Goal: Book appointment/travel/reservation

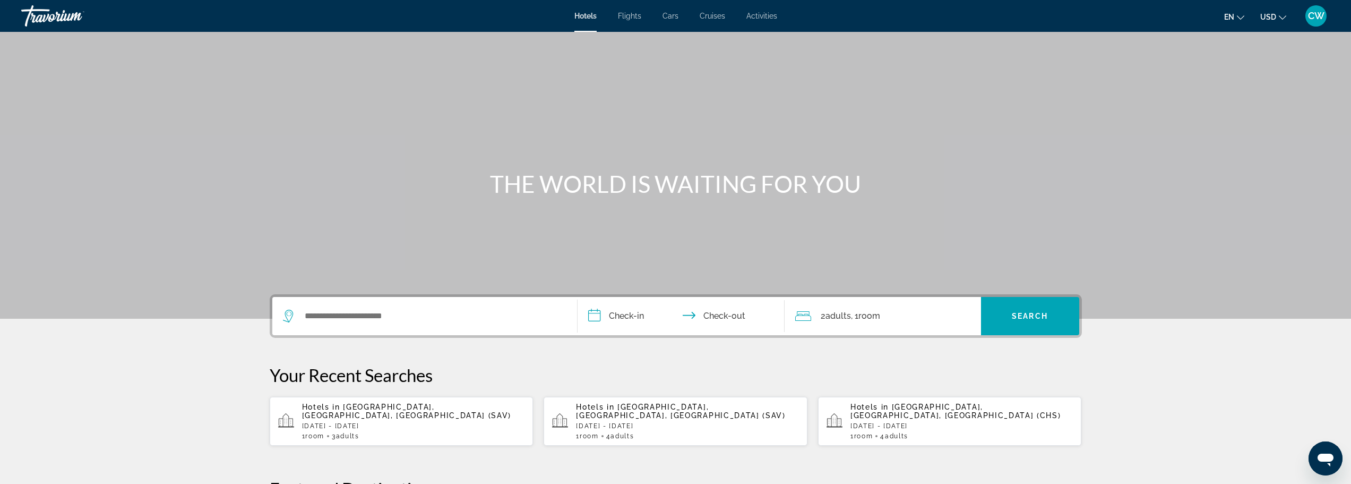
click at [759, 18] on span "Activities" at bounding box center [762, 16] width 31 height 8
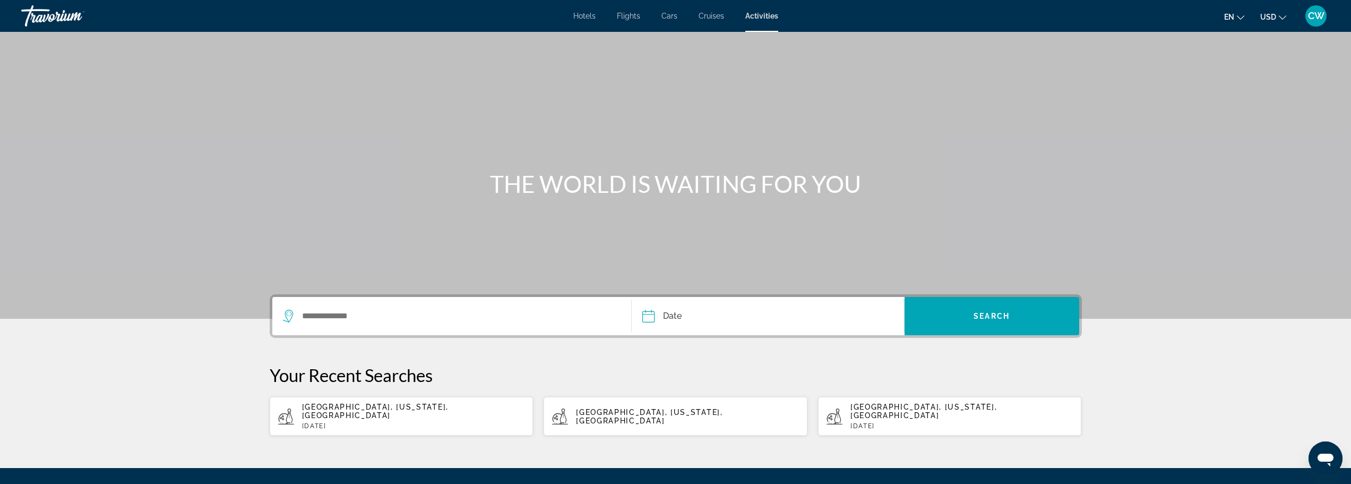
click at [408, 304] on div "Search widget" at bounding box center [452, 316] width 338 height 38
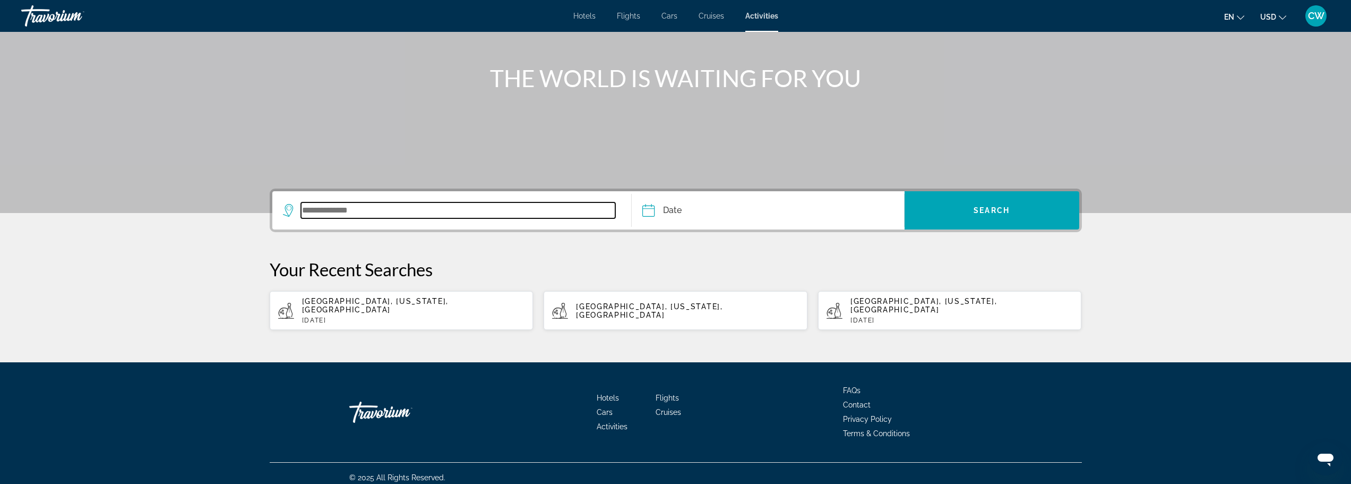
click at [391, 213] on input "Search widget" at bounding box center [458, 210] width 315 height 16
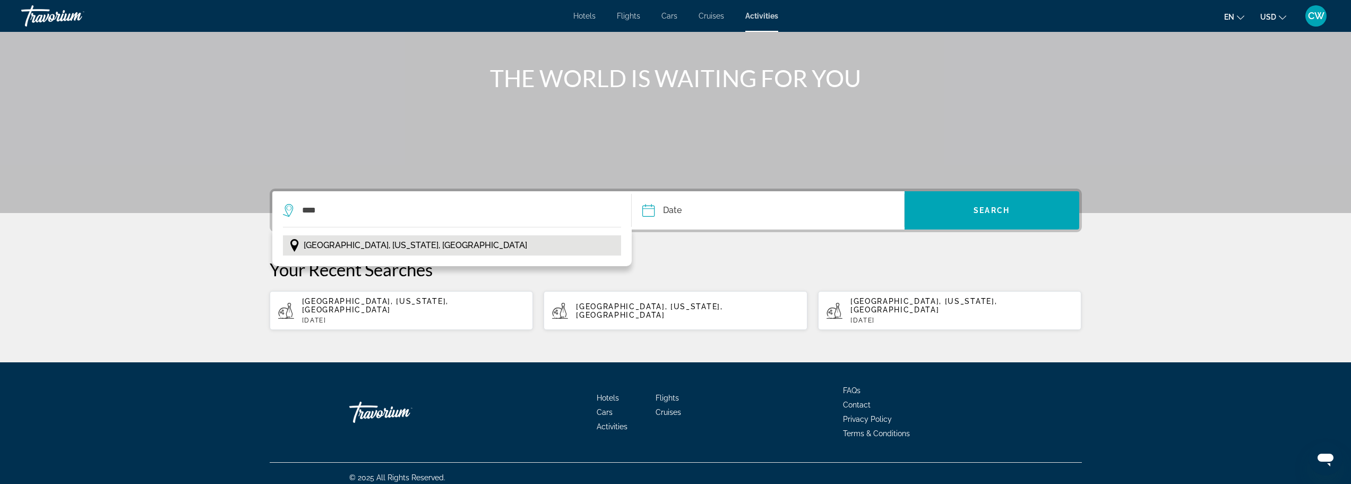
click at [380, 247] on span "[GEOGRAPHIC_DATA], [US_STATE], [GEOGRAPHIC_DATA]" at bounding box center [416, 245] width 224 height 15
type input "**********"
click at [668, 209] on input "Date" at bounding box center [707, 211] width 135 height 41
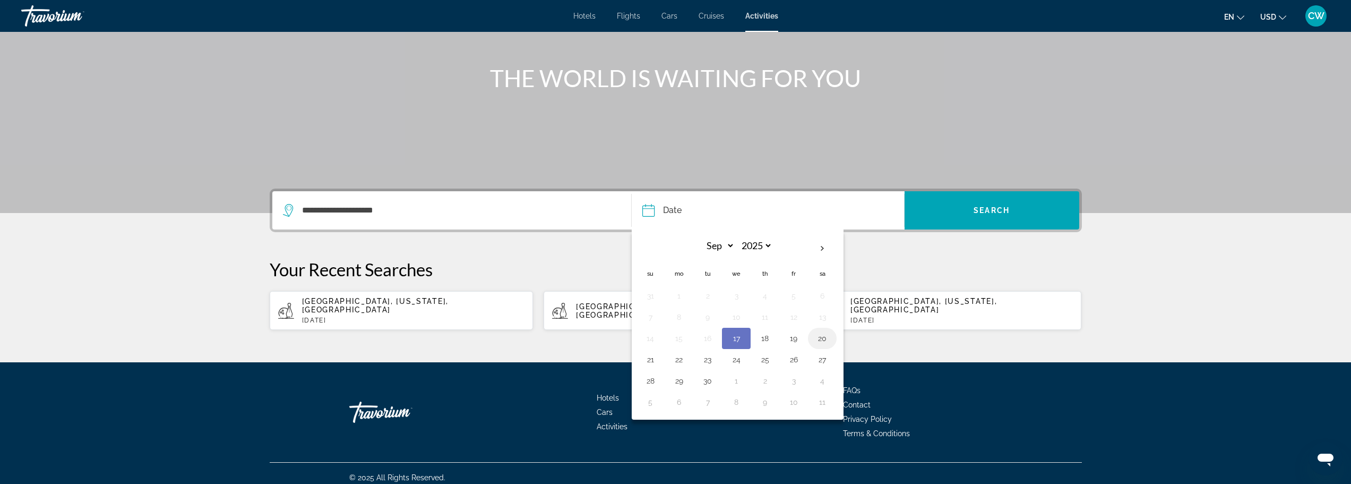
click at [819, 340] on button "20" at bounding box center [822, 338] width 17 height 15
type input "**********"
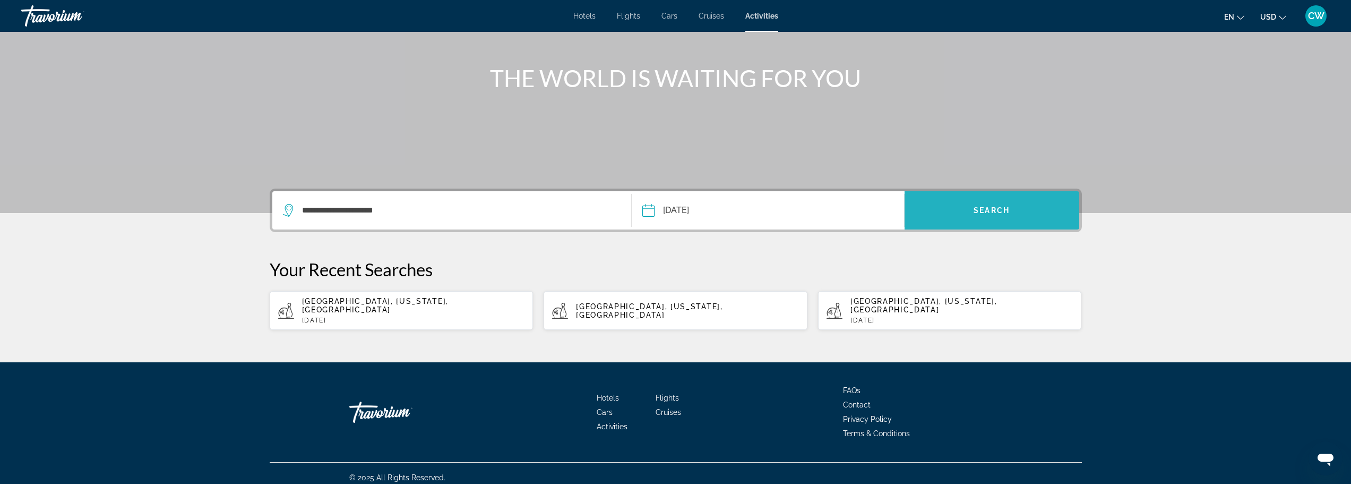
click at [996, 203] on span "Search widget" at bounding box center [992, 210] width 175 height 25
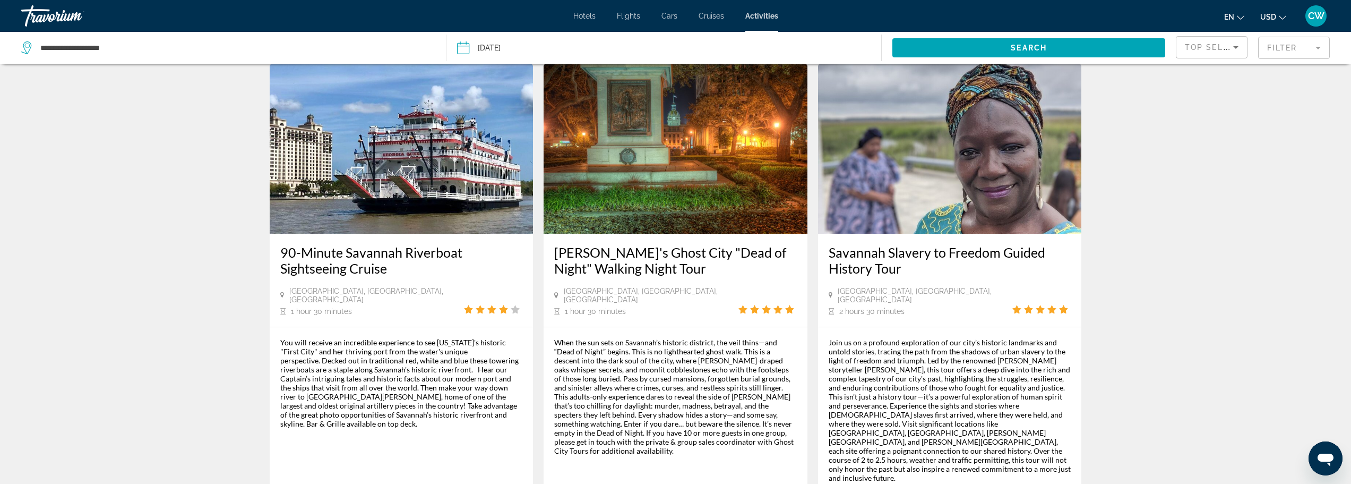
scroll to position [1434, 0]
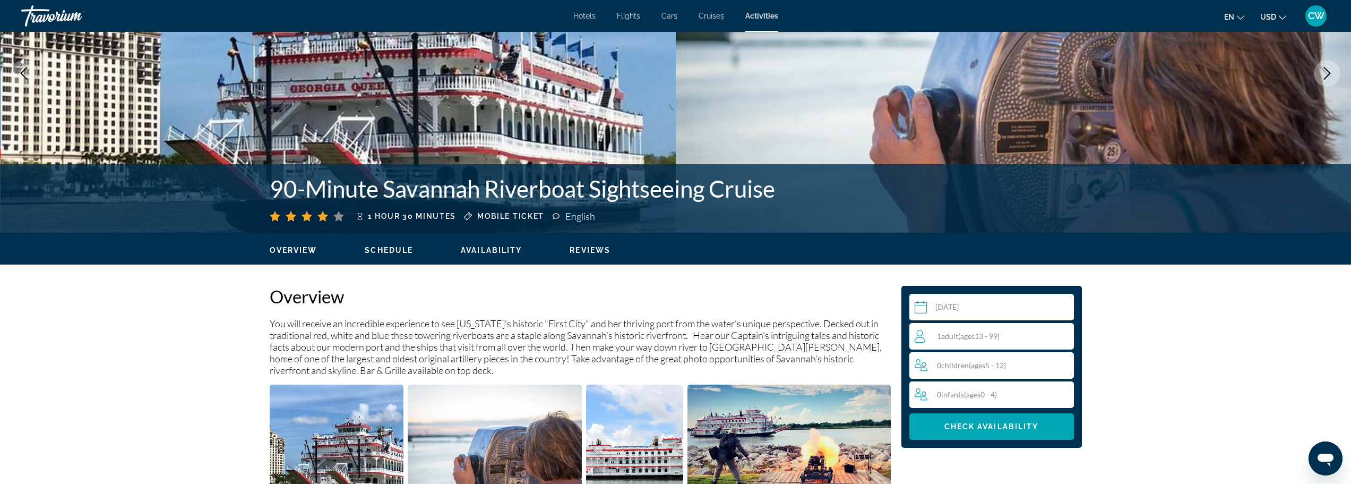
scroll to position [159, 0]
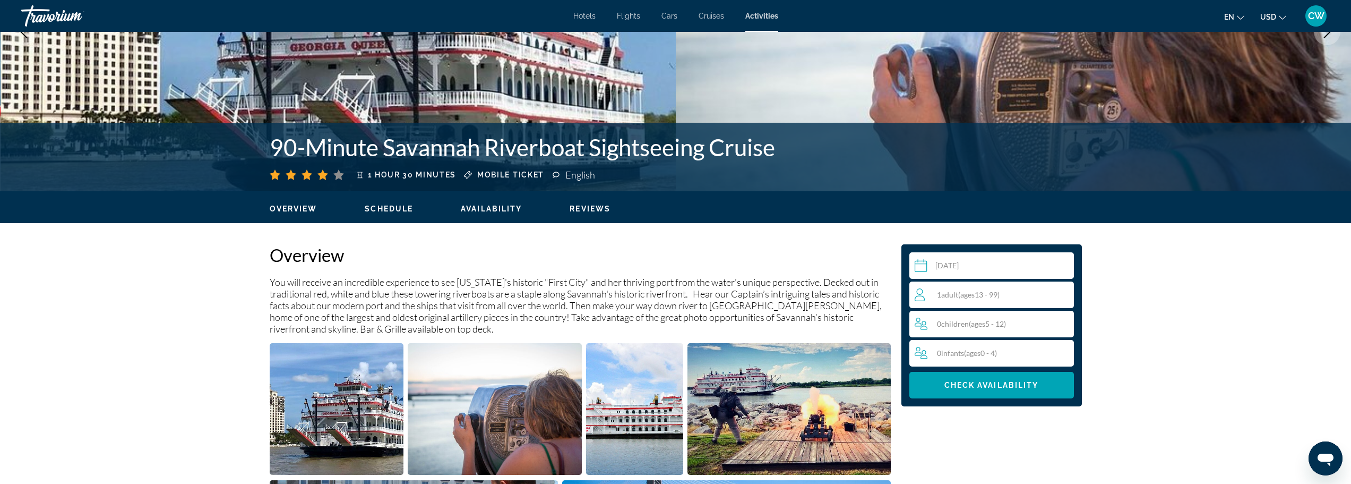
click at [1014, 296] on div "1 Adult Adults ( ages [DEMOGRAPHIC_DATA])" at bounding box center [994, 294] width 159 height 13
click at [1062, 294] on icon "Increment adults" at bounding box center [1064, 294] width 10 height 10
click at [997, 391] on span "Main content" at bounding box center [992, 384] width 165 height 25
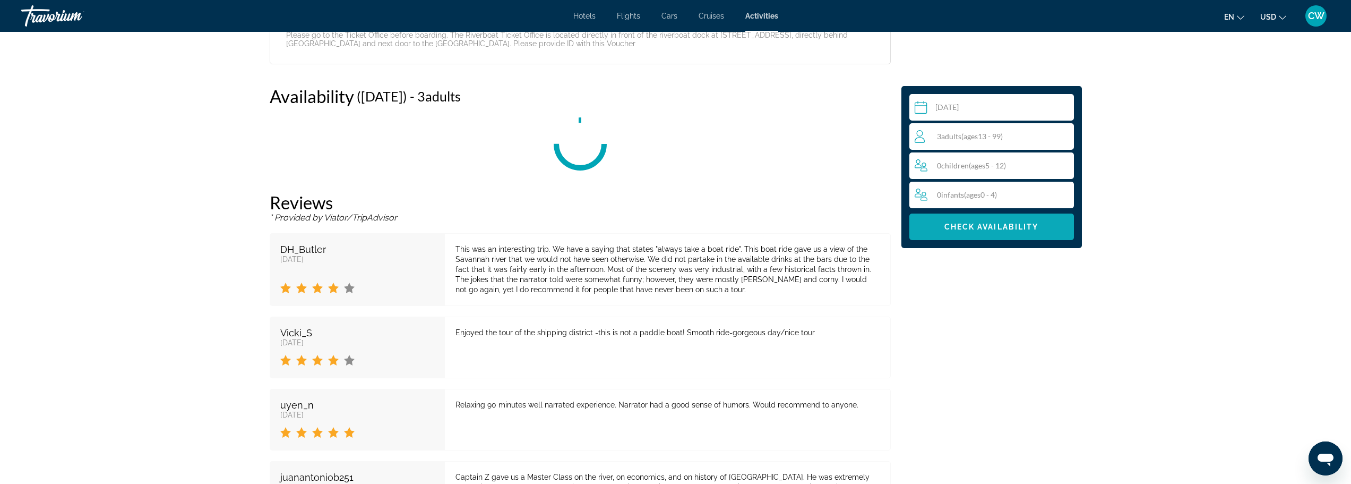
scroll to position [1661, 0]
